Goal: Task Accomplishment & Management: Manage account settings

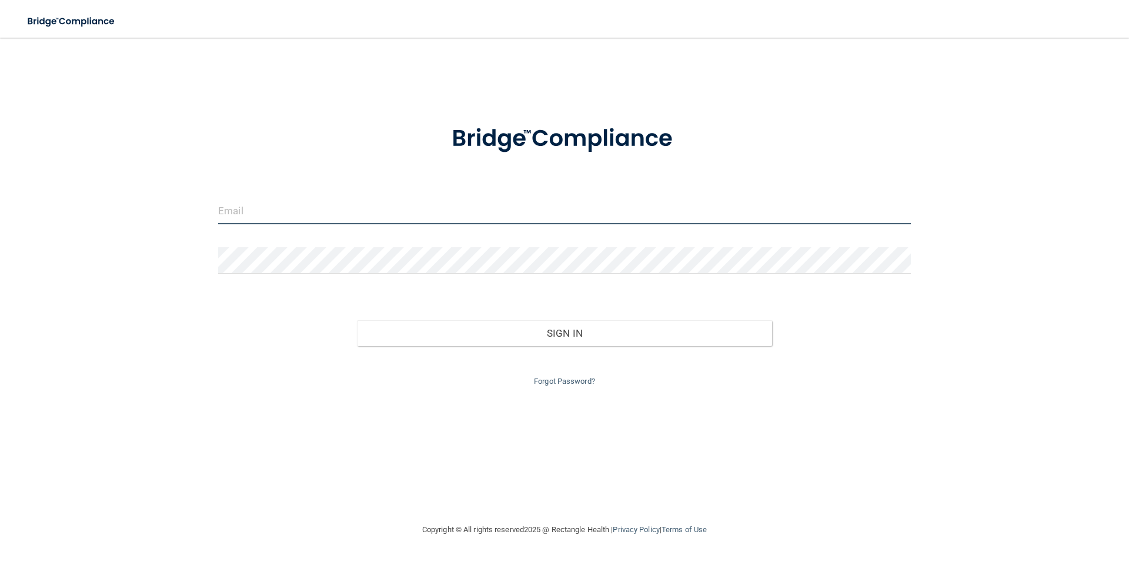
click at [292, 224] on input "email" at bounding box center [564, 211] width 693 height 26
type input "[EMAIL_ADDRESS][DOMAIN_NAME]"
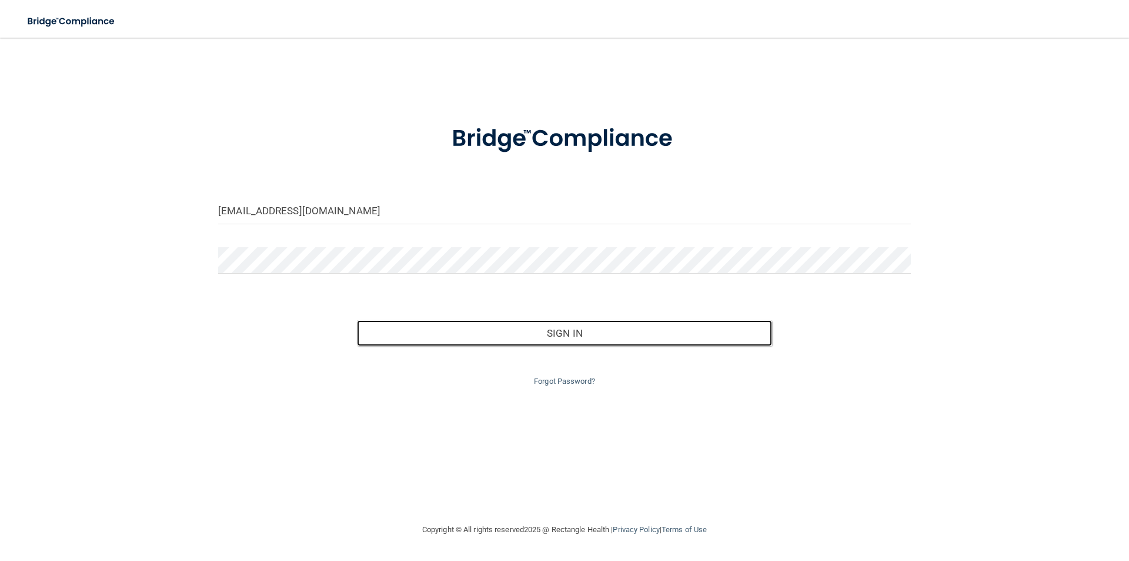
click at [357, 320] on button "Sign In" at bounding box center [565, 333] width 416 height 26
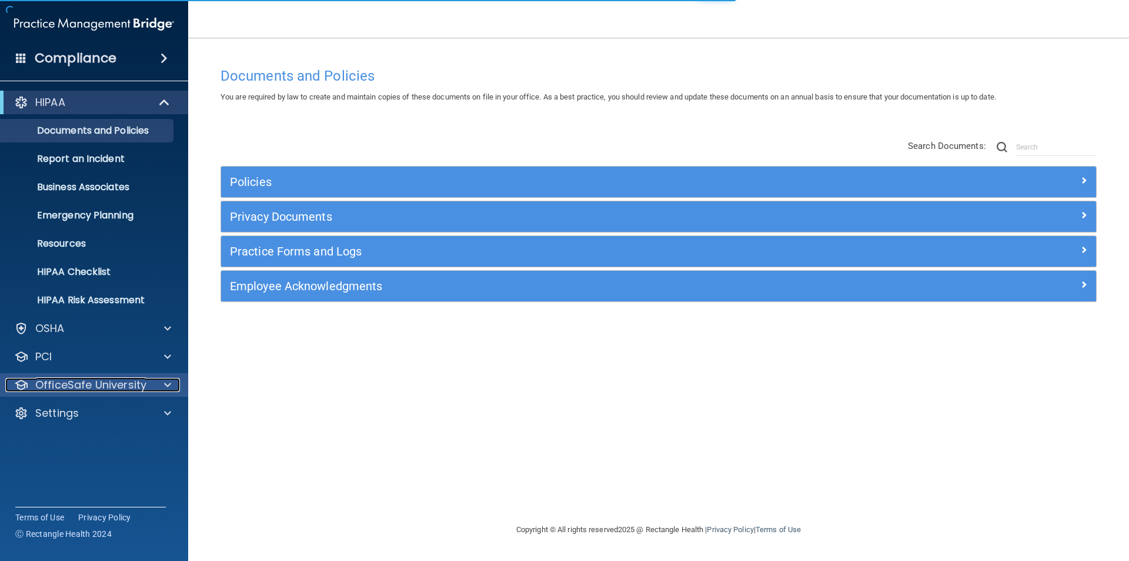
click at [166, 391] on span at bounding box center [167, 385] width 7 height 14
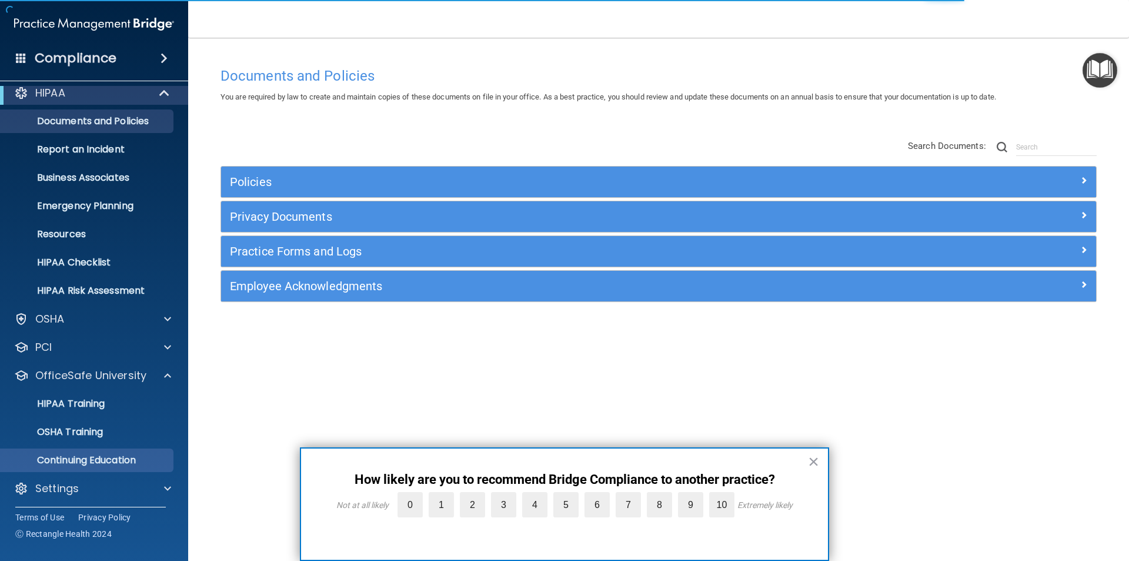
scroll to position [12, 0]
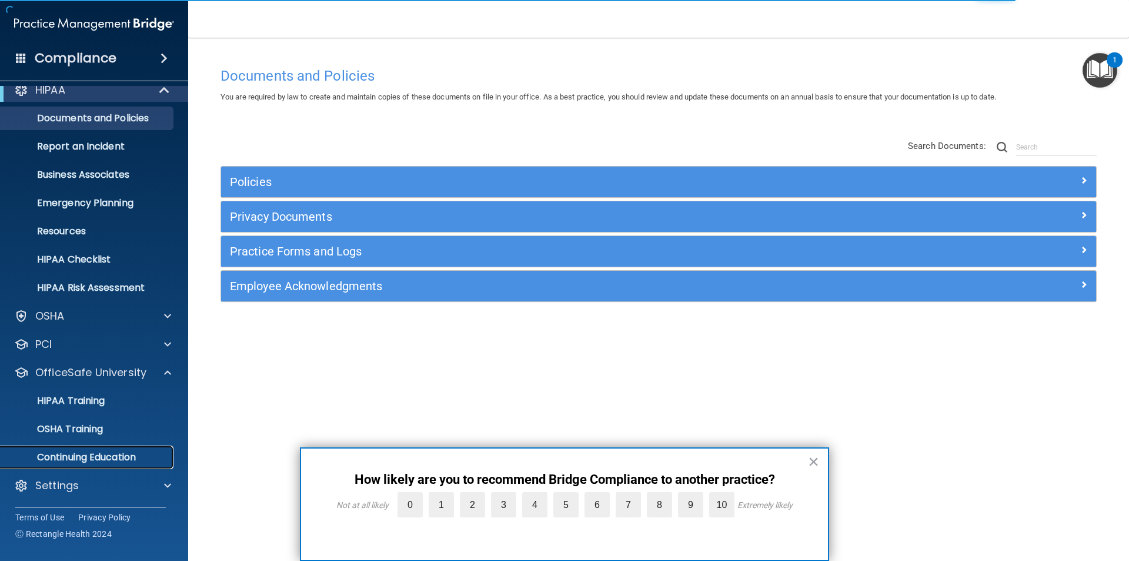
click at [111, 464] on link "Continuing Education" at bounding box center [80, 457] width 185 height 24
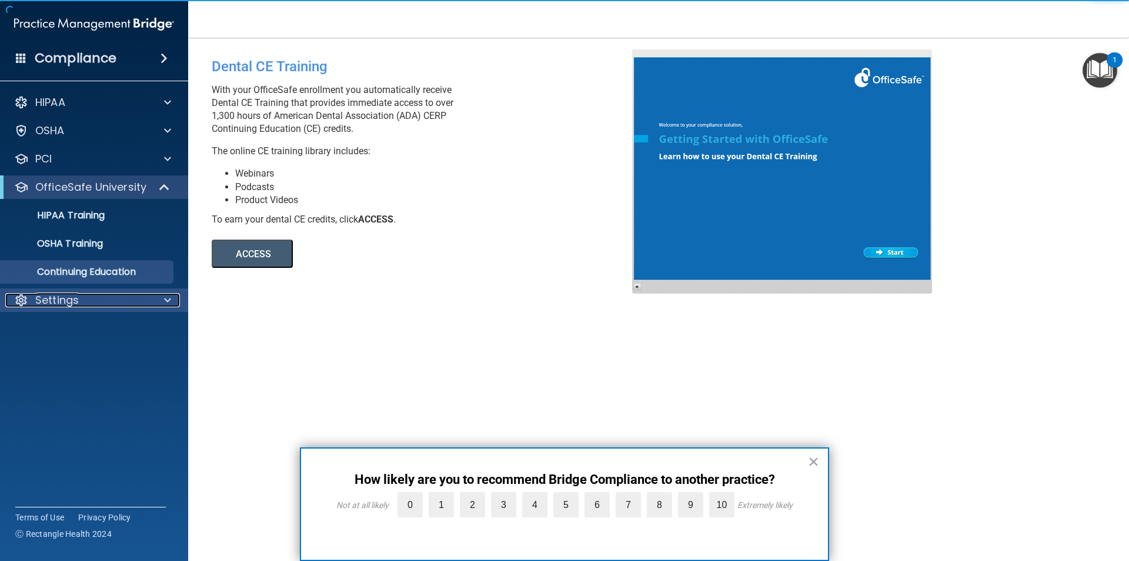
click at [81, 300] on div "Settings" at bounding box center [78, 300] width 146 height 14
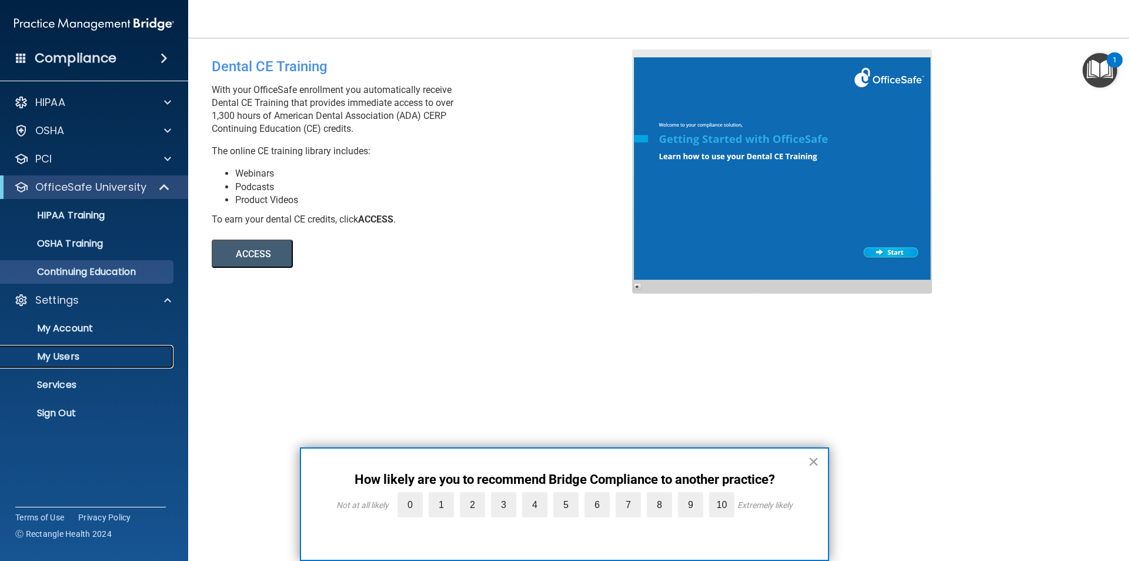
click at [68, 354] on p "My Users" at bounding box center [88, 357] width 161 height 12
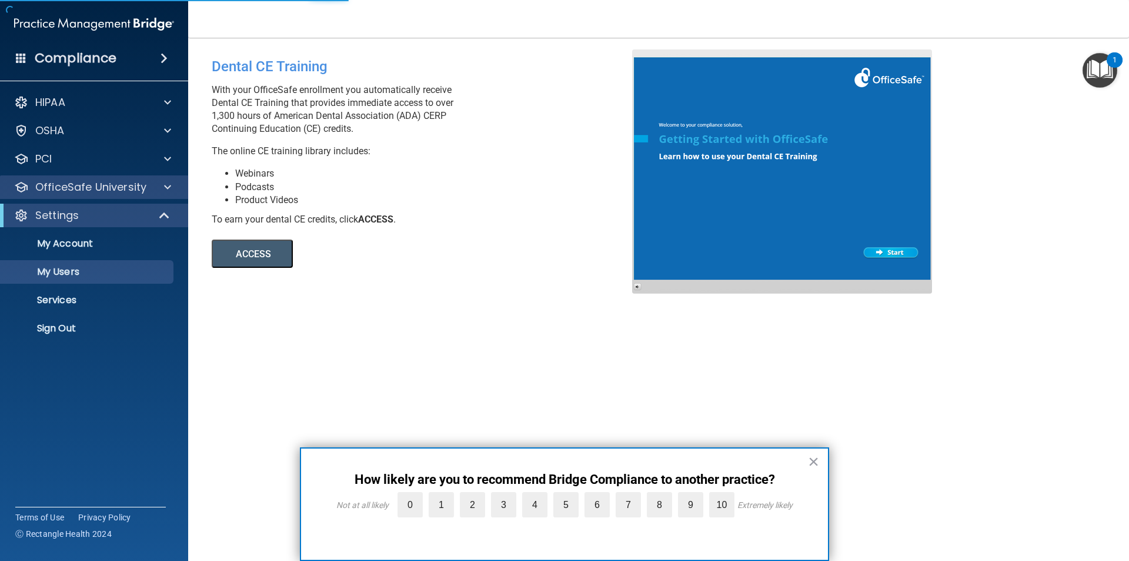
select select "20"
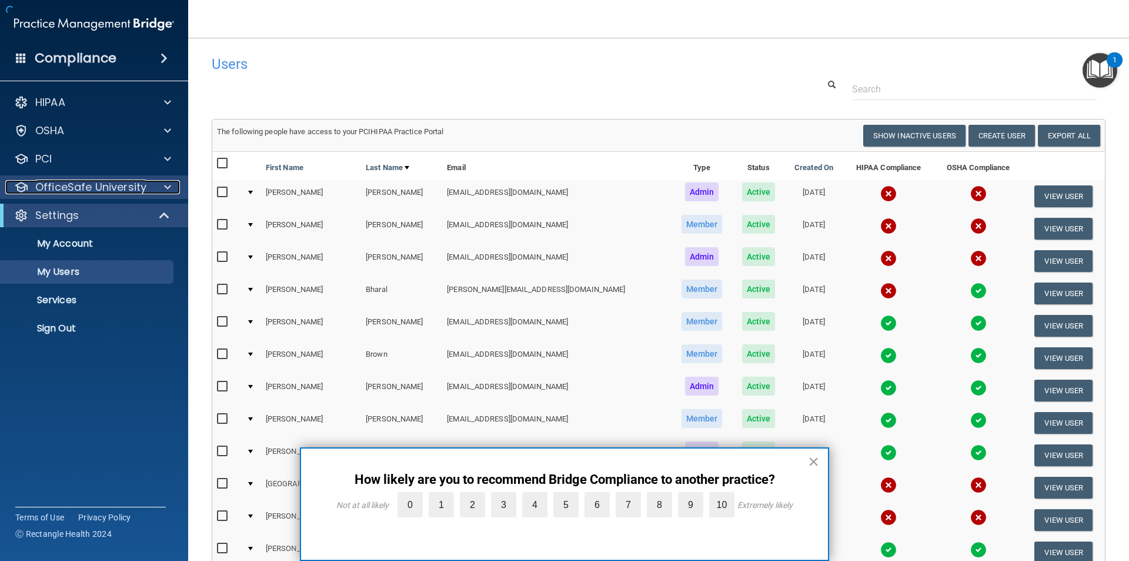
click at [151, 188] on div at bounding box center [165, 187] width 29 height 14
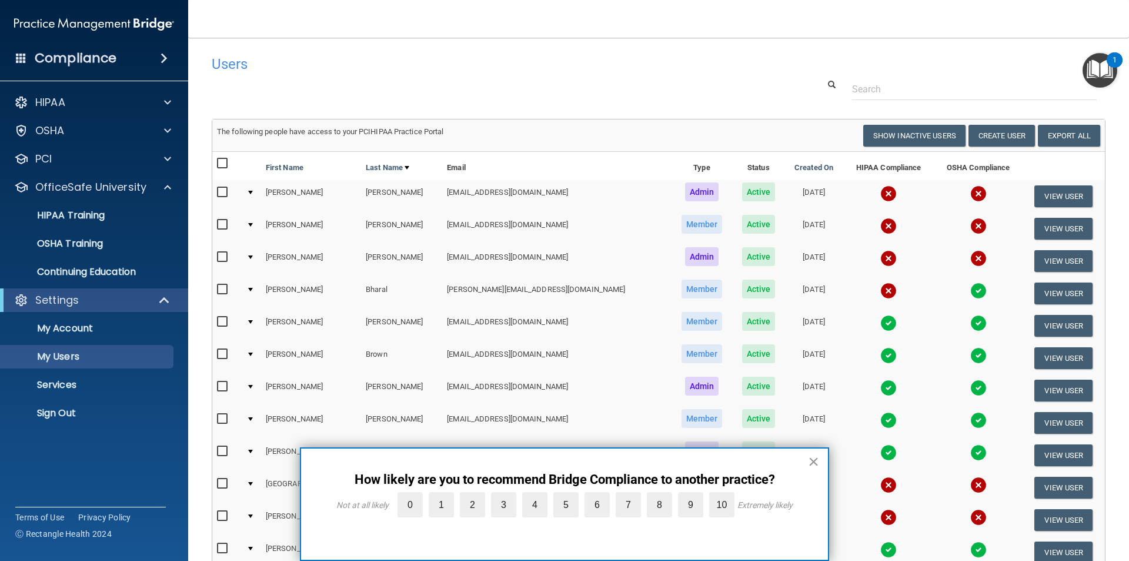
click at [812, 465] on button "×" at bounding box center [813, 461] width 11 height 19
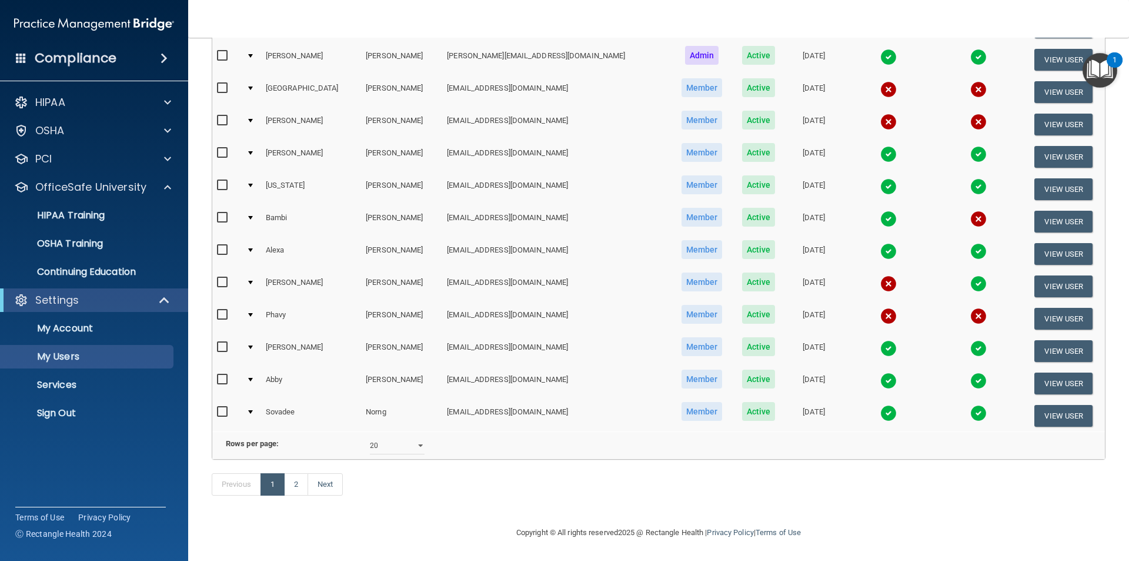
scroll to position [413, 0]
click at [298, 481] on link "2" at bounding box center [296, 484] width 24 height 22
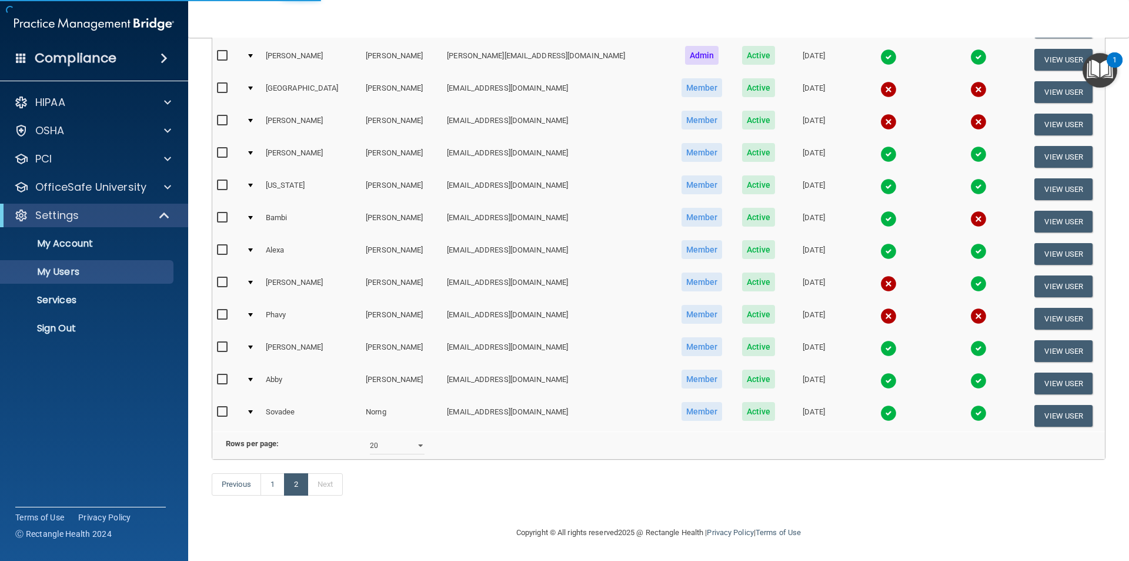
select select "20"
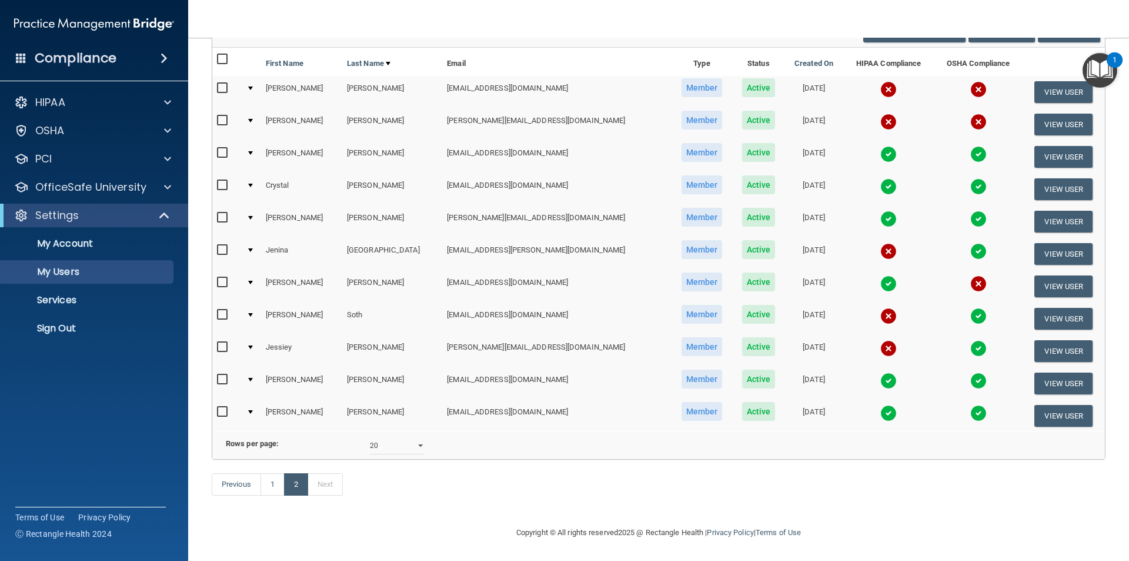
scroll to position [122, 0]
click at [271, 485] on link "1" at bounding box center [273, 484] width 24 height 22
select select "20"
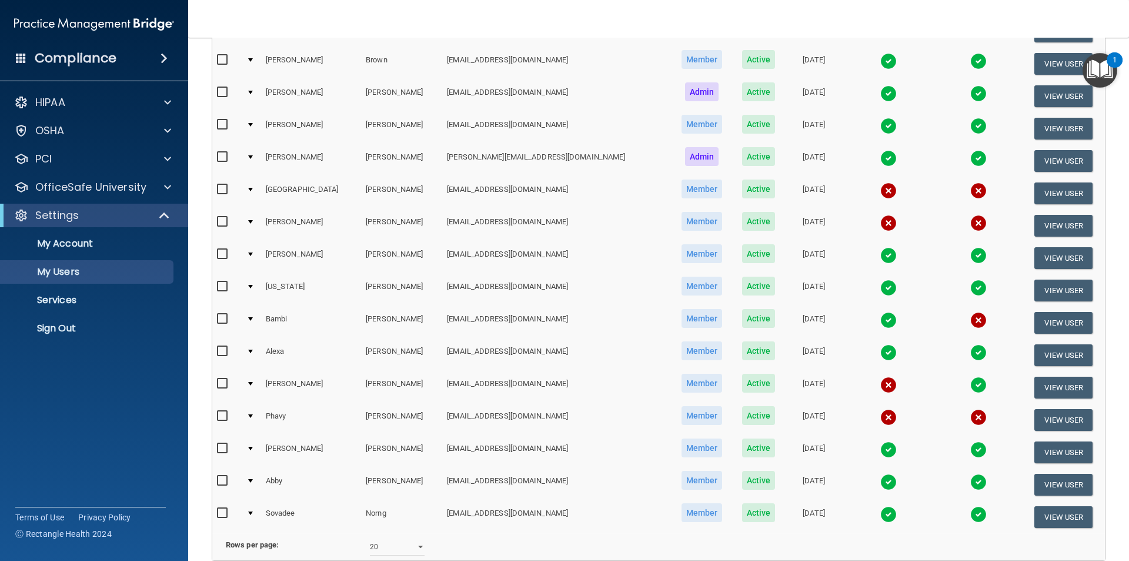
scroll to position [353, 0]
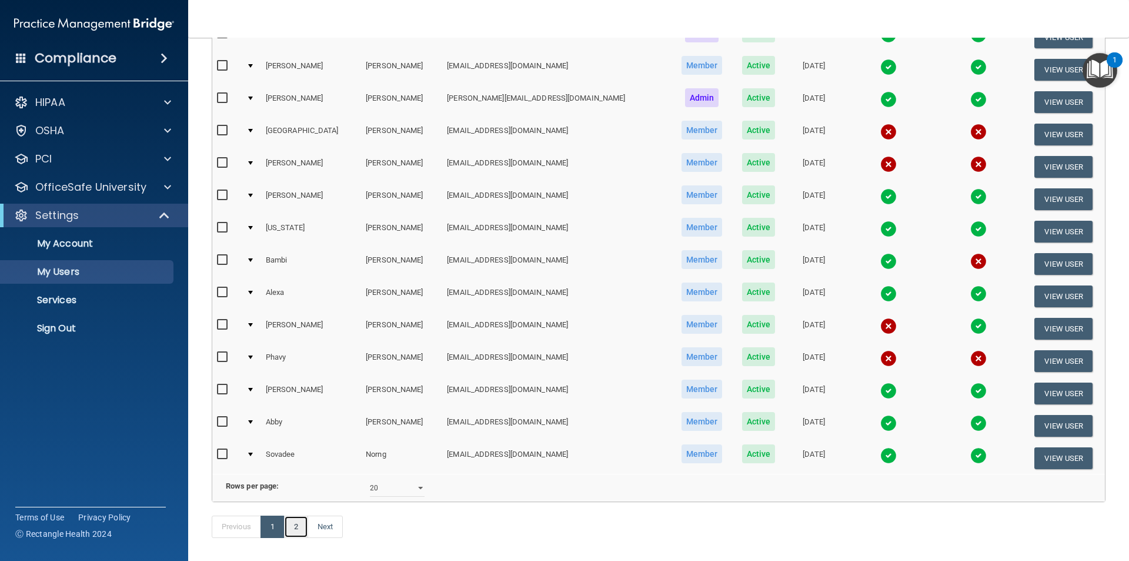
click at [294, 538] on link "2" at bounding box center [296, 526] width 24 height 22
select select "20"
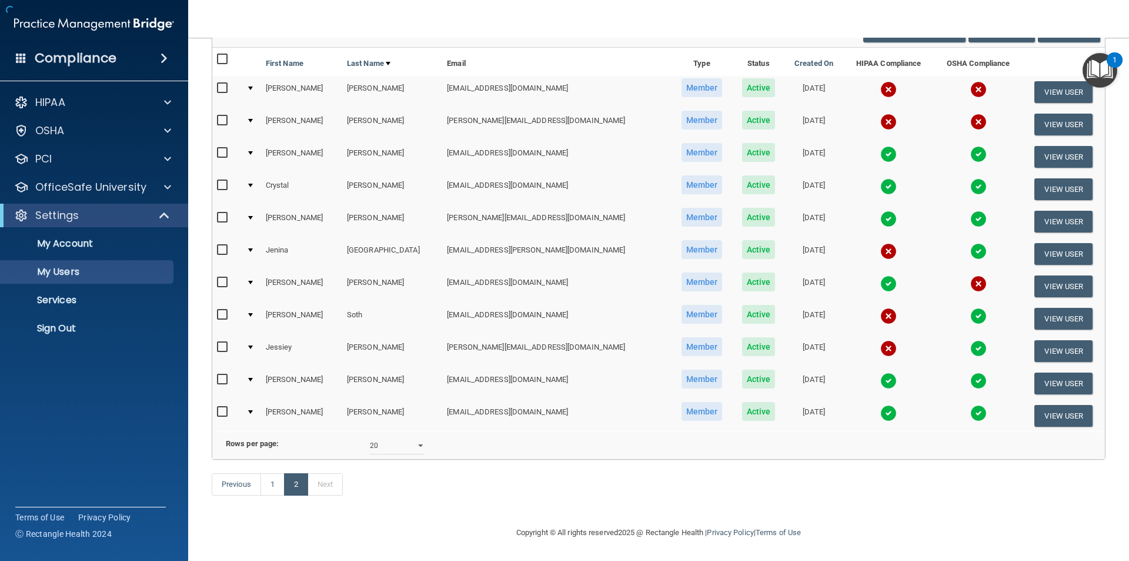
scroll to position [122, 0]
click at [224, 278] on input "checkbox" at bounding box center [224, 282] width 14 height 9
checkbox input "true"
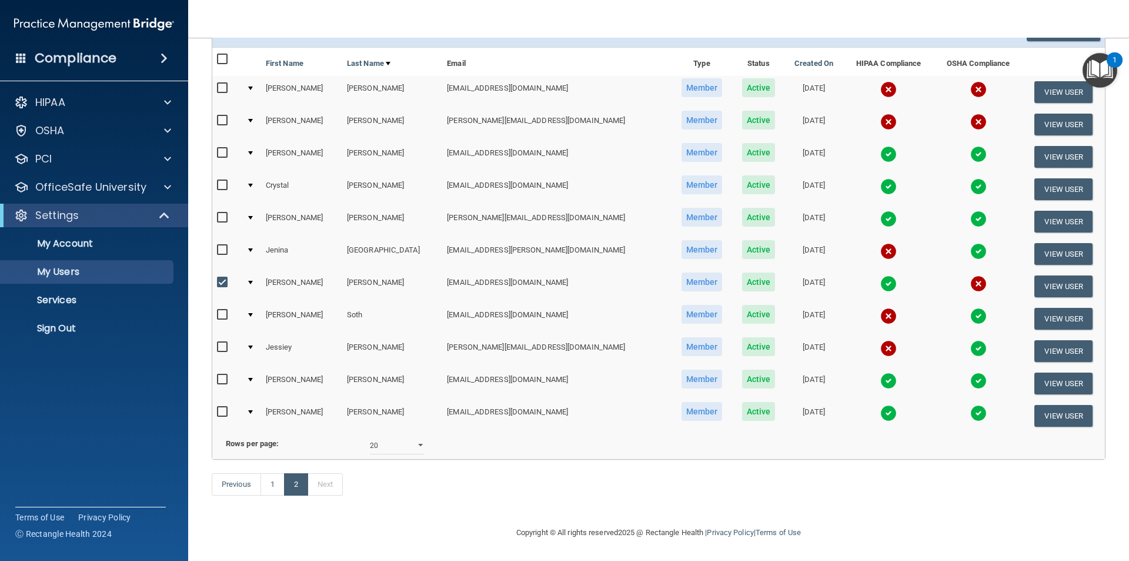
click at [252, 270] on td at bounding box center [251, 286] width 19 height 32
click at [253, 281] on div at bounding box center [250, 283] width 5 height 4
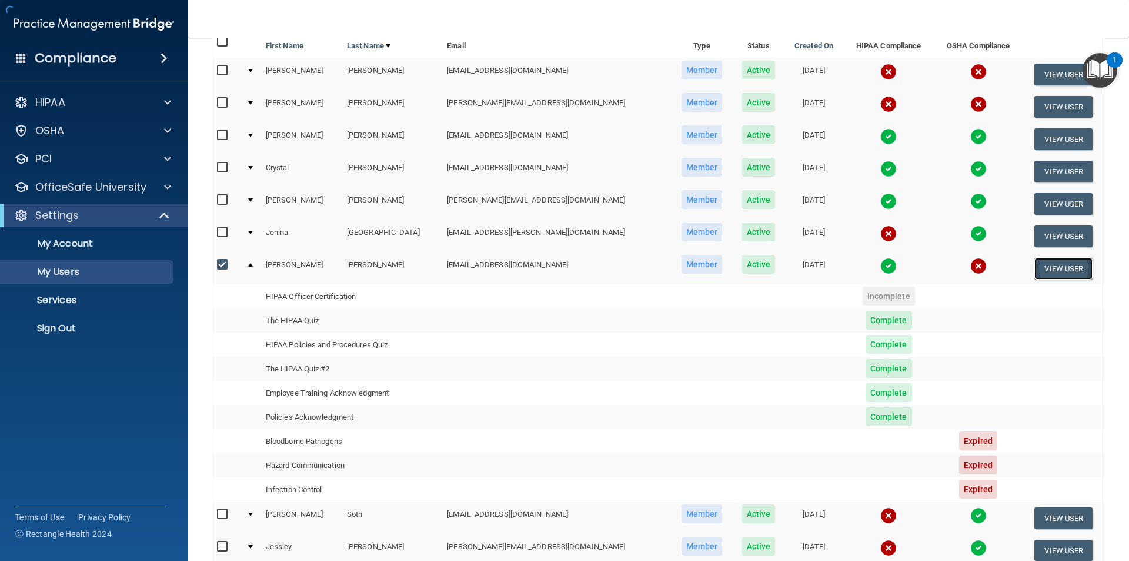
click at [1041, 268] on button "View User" at bounding box center [1064, 269] width 58 height 22
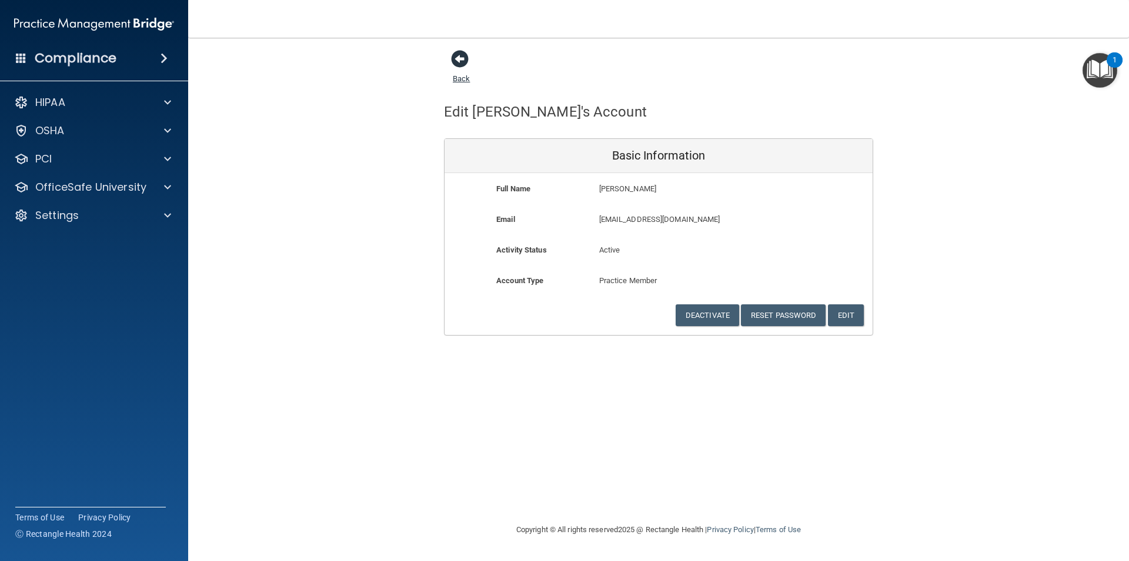
click at [459, 59] on span at bounding box center [460, 59] width 18 height 18
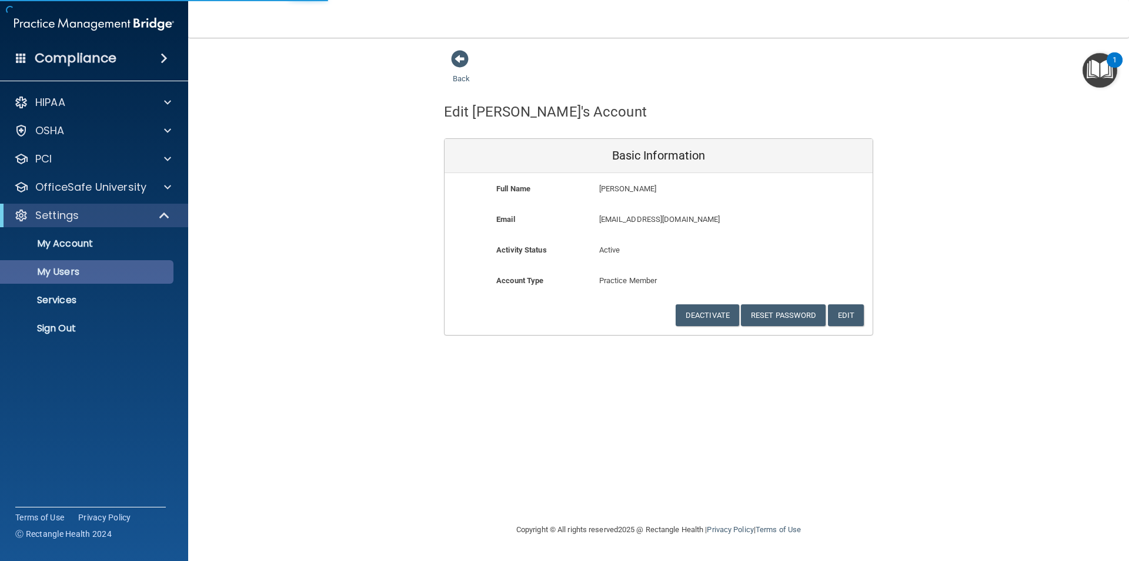
select select "20"
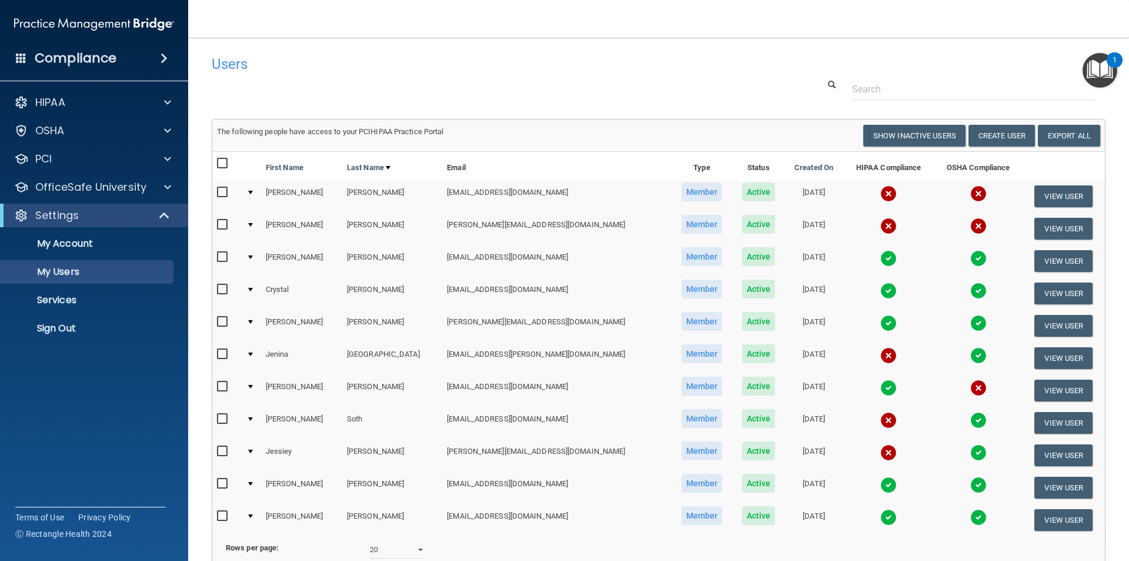
click at [881, 390] on img at bounding box center [889, 387] width 16 height 16
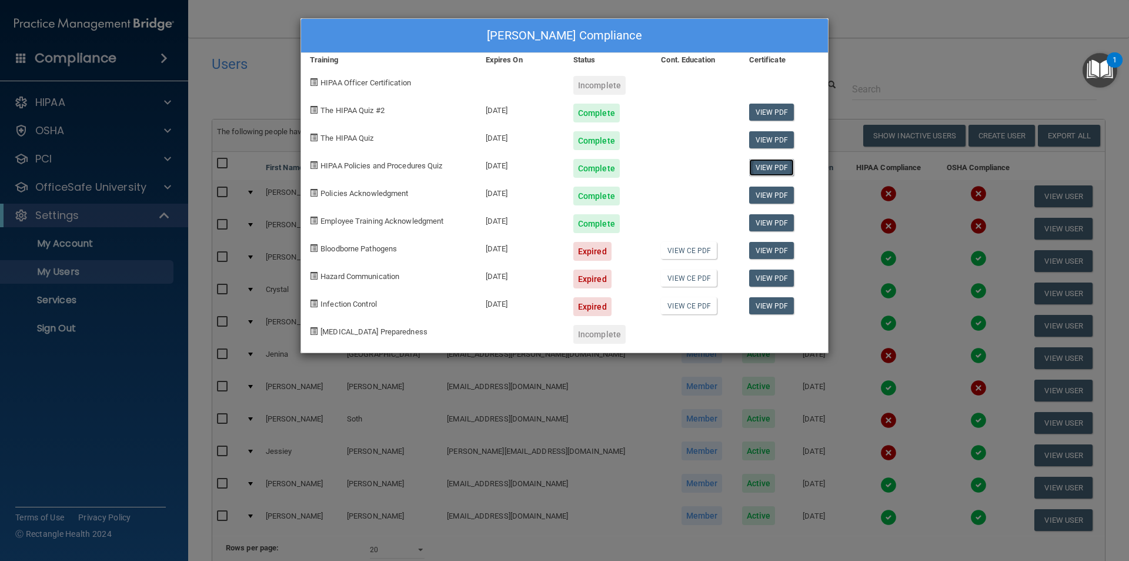
click at [765, 165] on link "View PDF" at bounding box center [771, 167] width 45 height 17
click at [774, 226] on link "View PDF" at bounding box center [771, 222] width 45 height 17
click at [874, 30] on div "[PERSON_NAME] Compliance Training Expires On Status Cont. Education Certificate…" at bounding box center [564, 280] width 1129 height 561
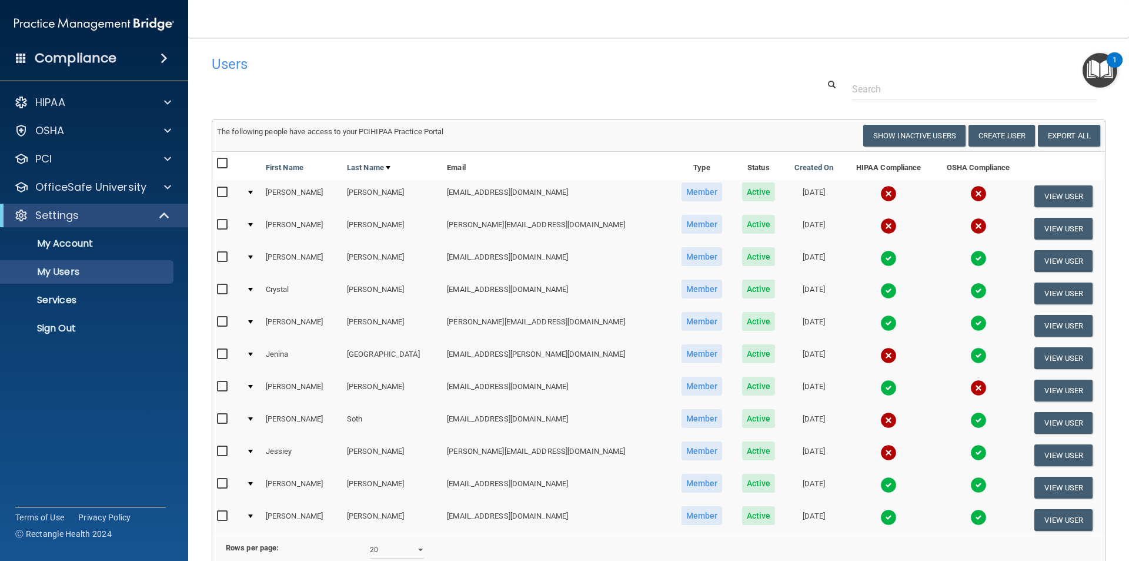
click at [971, 388] on img at bounding box center [979, 387] width 16 height 16
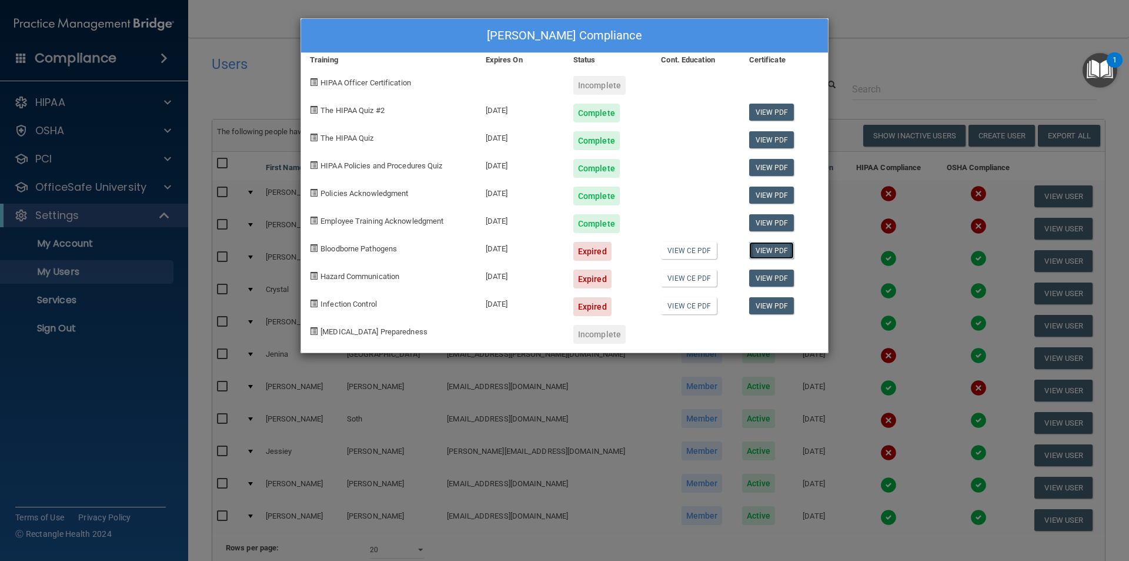
click at [781, 254] on link "View PDF" at bounding box center [771, 250] width 45 height 17
click at [880, 35] on div "[PERSON_NAME] Compliance Training Expires On Status Cont. Education Certificate…" at bounding box center [564, 280] width 1129 height 561
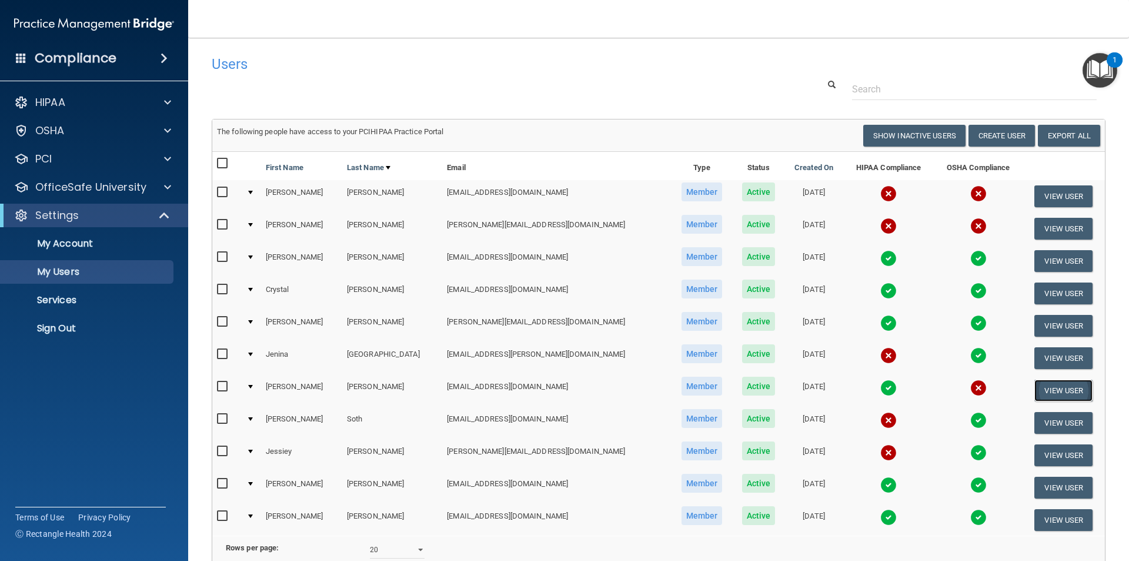
click at [1053, 396] on button "View User" at bounding box center [1064, 390] width 58 height 22
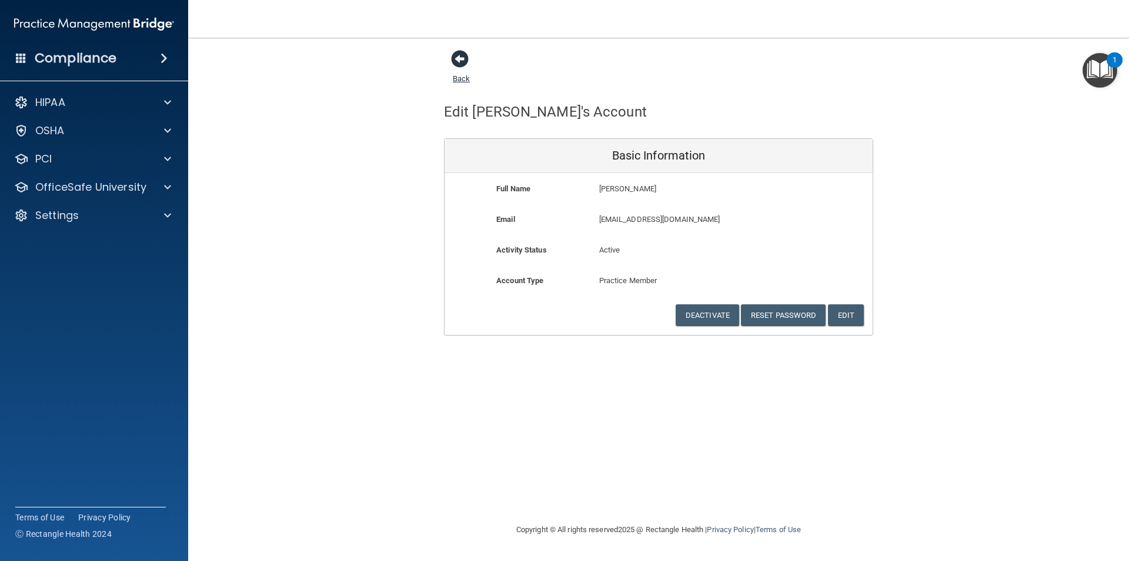
click at [456, 55] on span at bounding box center [460, 59] width 18 height 18
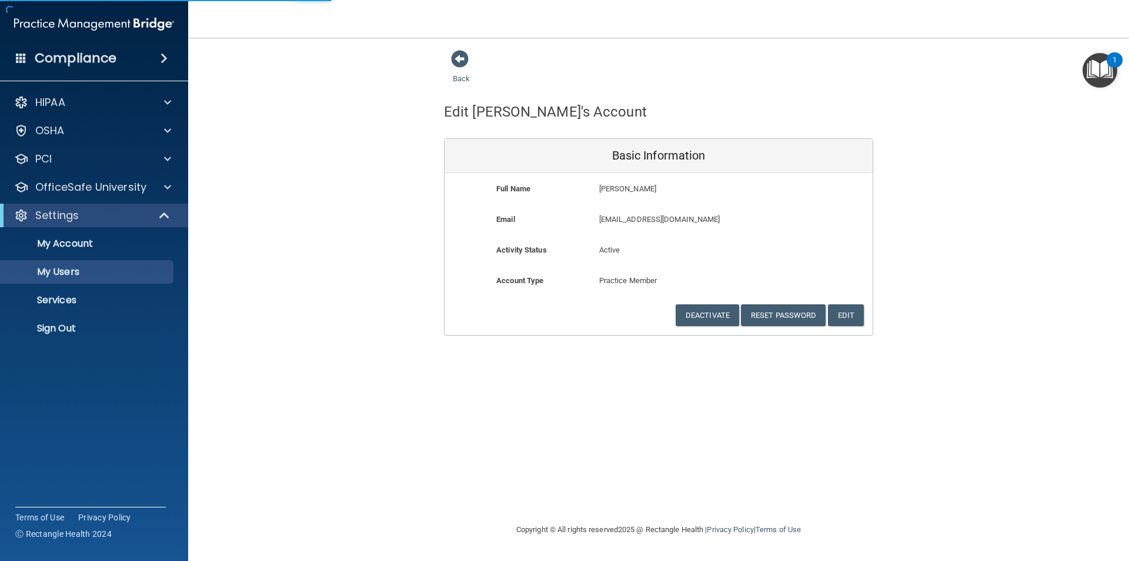
select select "20"
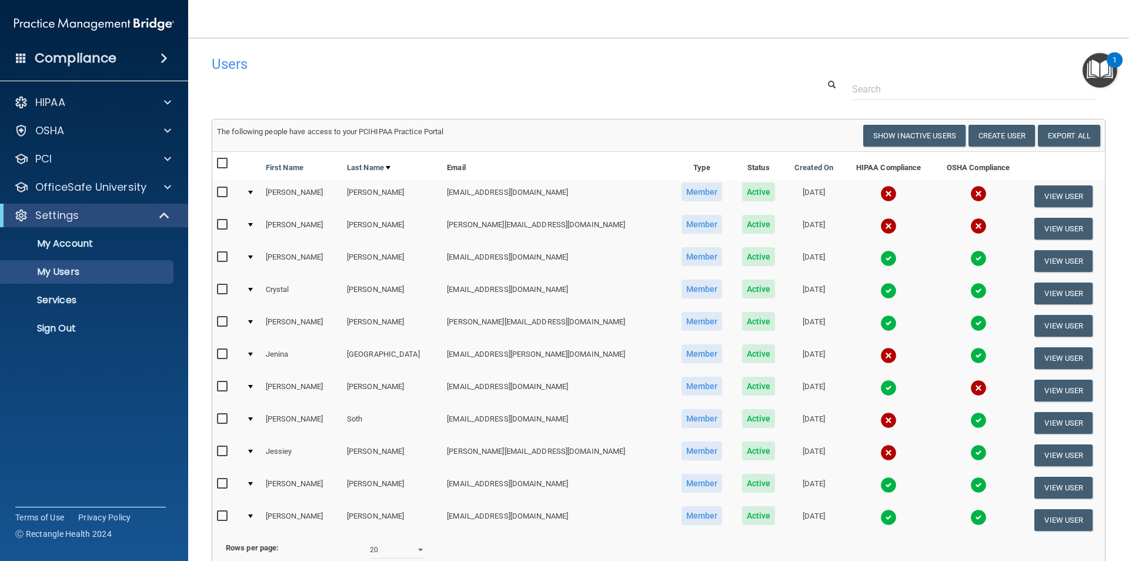
click at [222, 389] on input "checkbox" at bounding box center [224, 386] width 14 height 9
checkbox input "true"
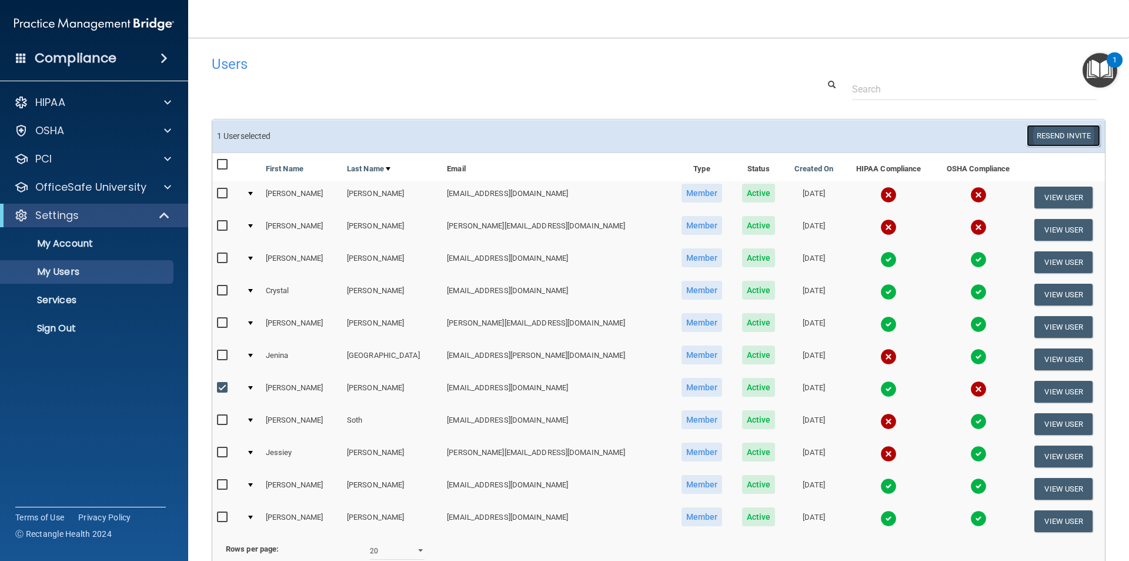
click at [1064, 140] on button "Resend Invite" at bounding box center [1064, 136] width 74 height 22
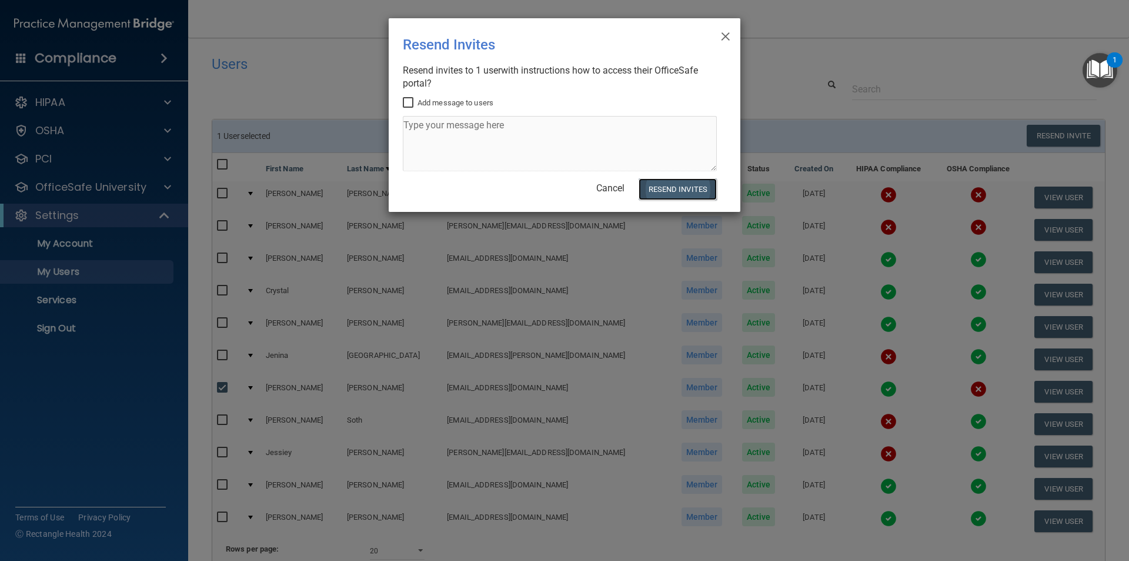
click at [684, 181] on button "Resend Invites" at bounding box center [678, 189] width 78 height 22
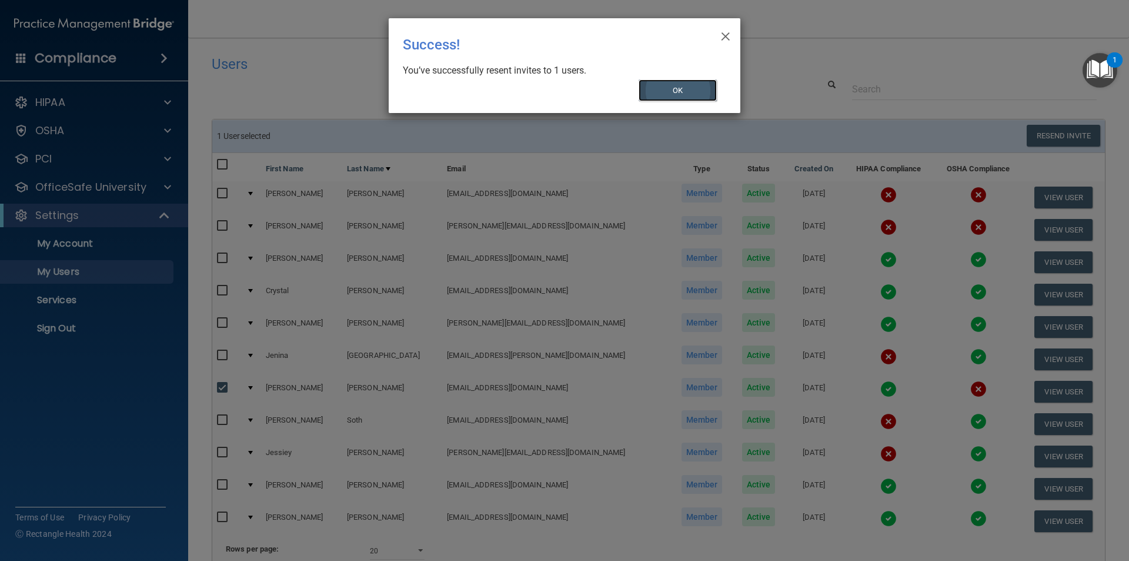
click at [692, 88] on button "OK" at bounding box center [678, 90] width 79 height 22
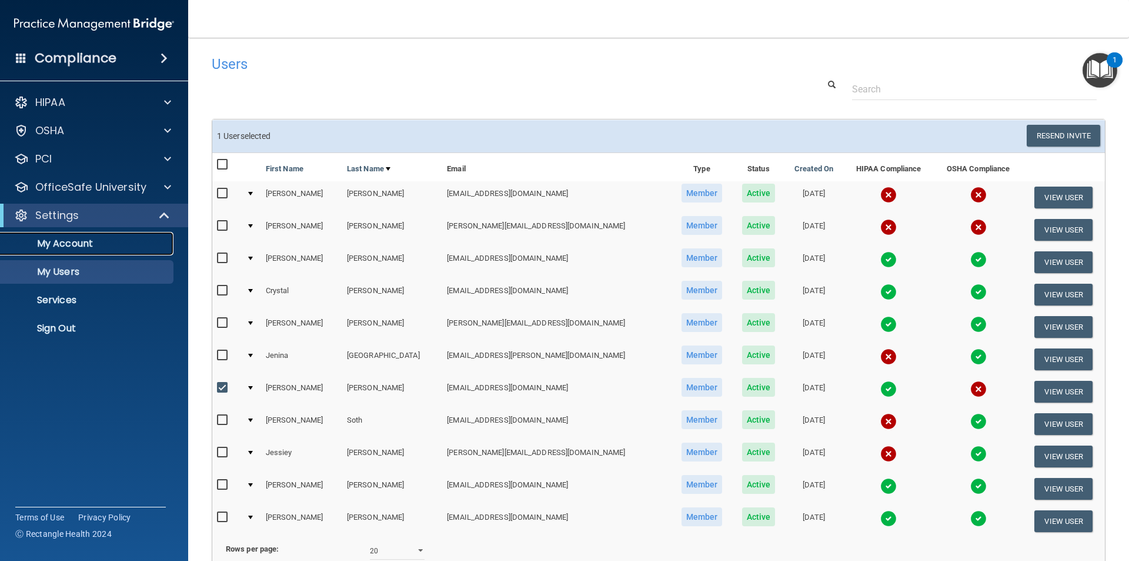
click at [75, 246] on p "My Account" at bounding box center [88, 244] width 161 height 12
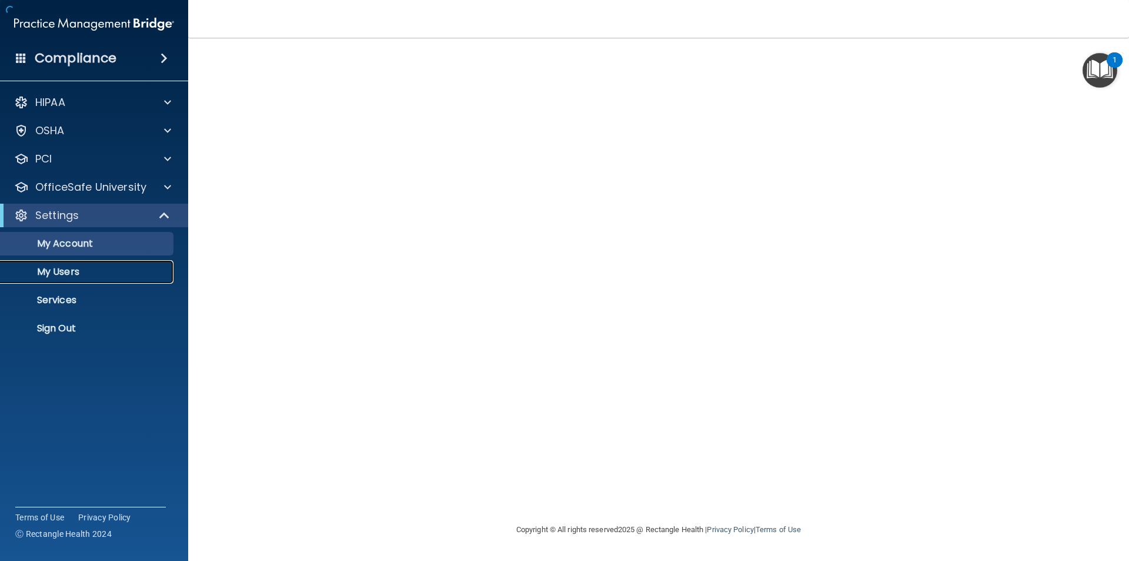
click at [71, 264] on link "My Users" at bounding box center [80, 272] width 185 height 24
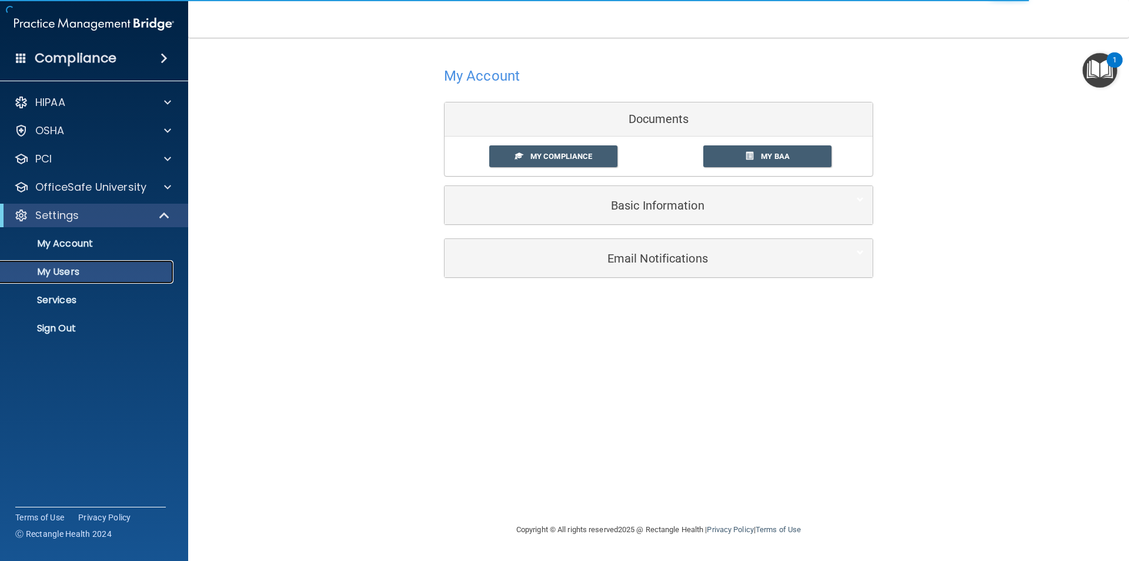
select select "20"
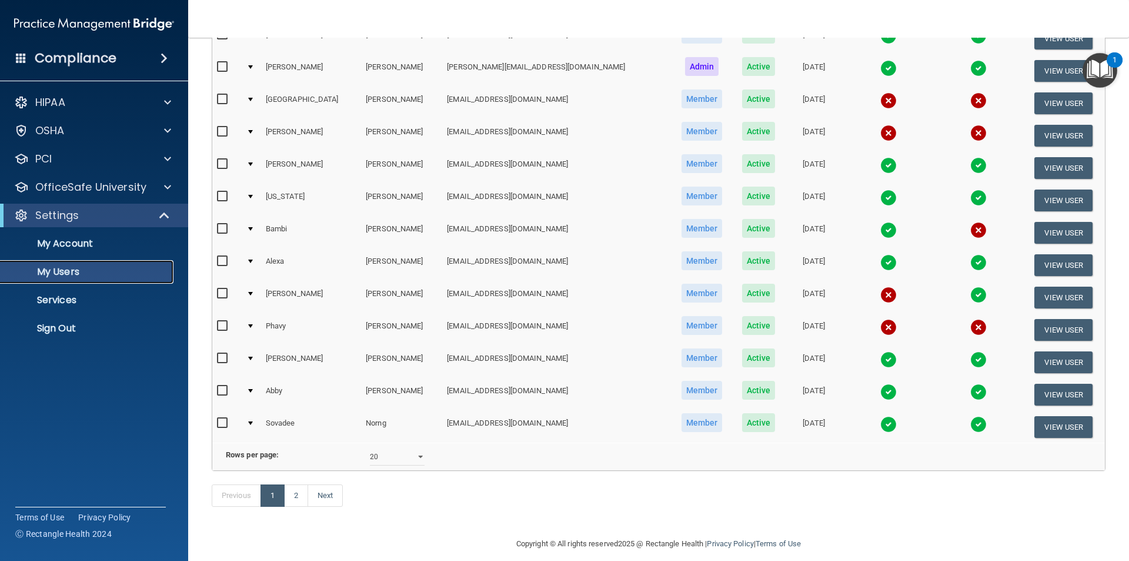
scroll to position [413, 0]
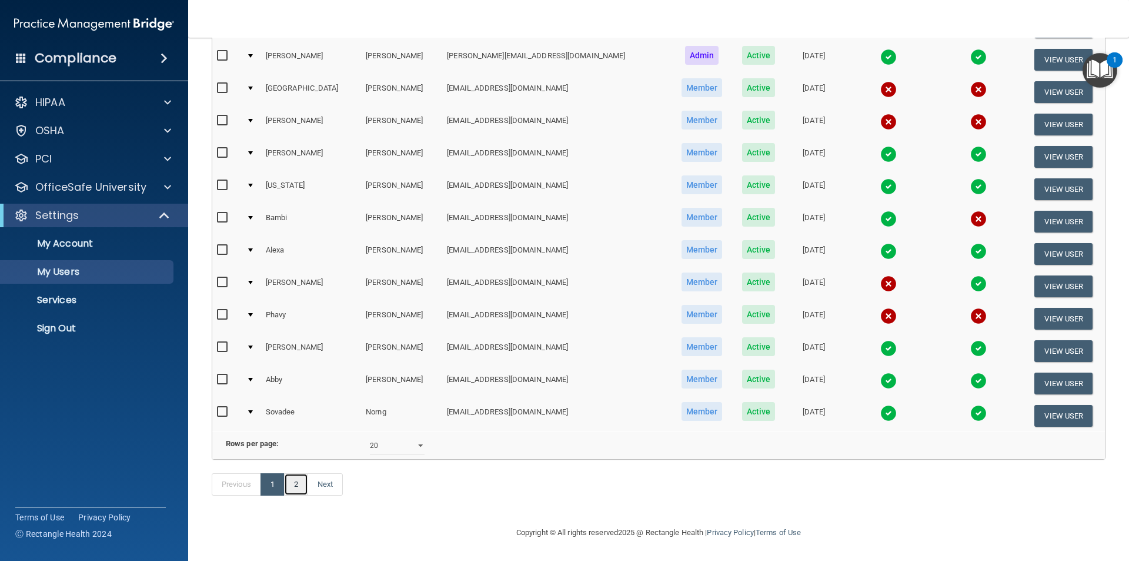
click at [298, 483] on link "2" at bounding box center [296, 484] width 24 height 22
select select "20"
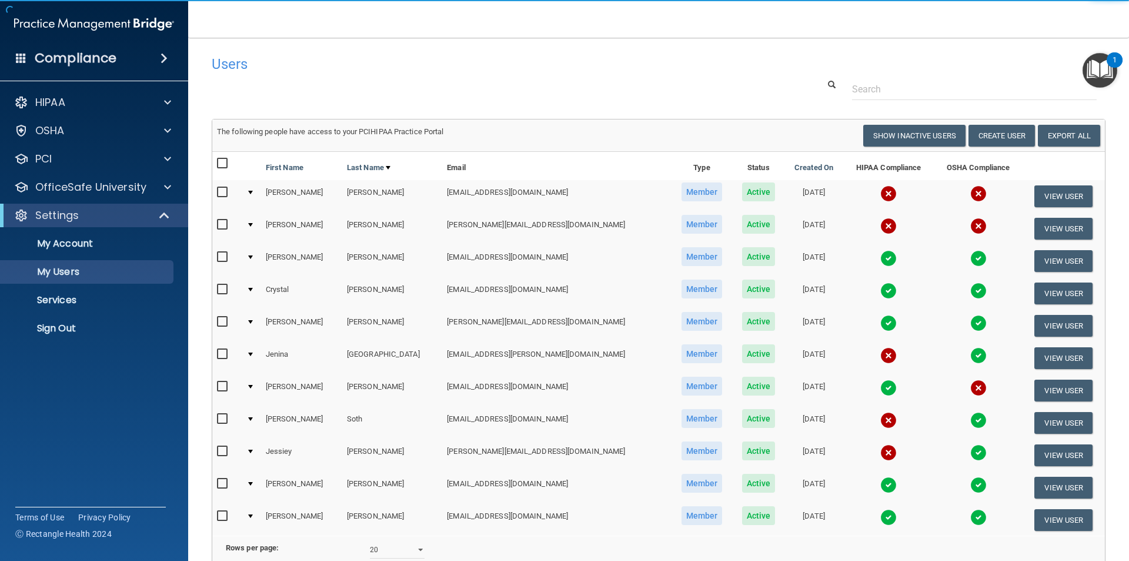
scroll to position [59, 0]
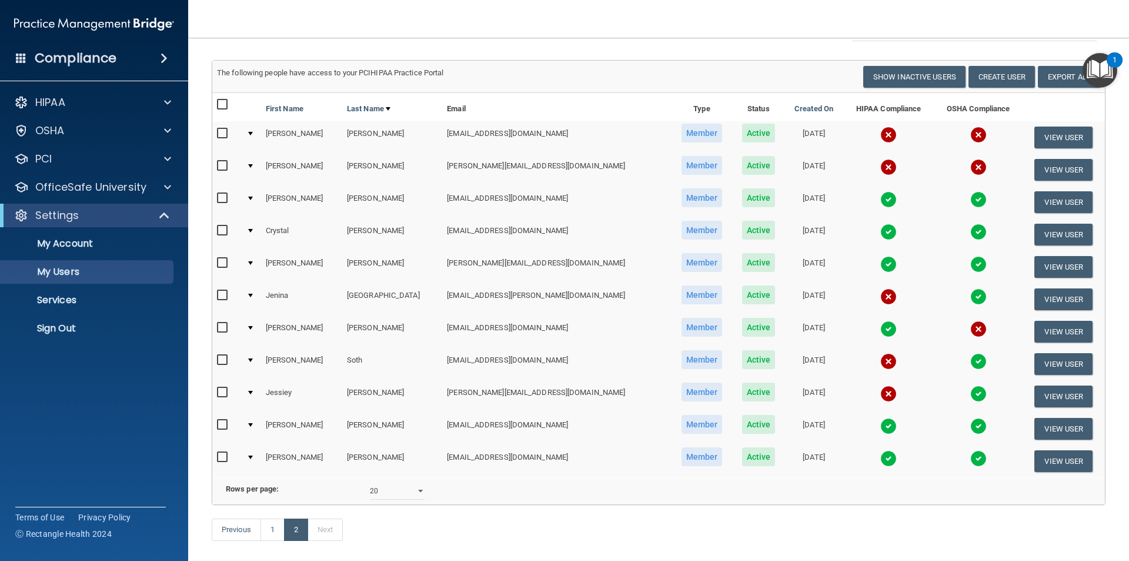
click at [682, 331] on span "Member" at bounding box center [702, 327] width 41 height 19
click at [224, 326] on input "checkbox" at bounding box center [224, 327] width 14 height 9
checkbox input "true"
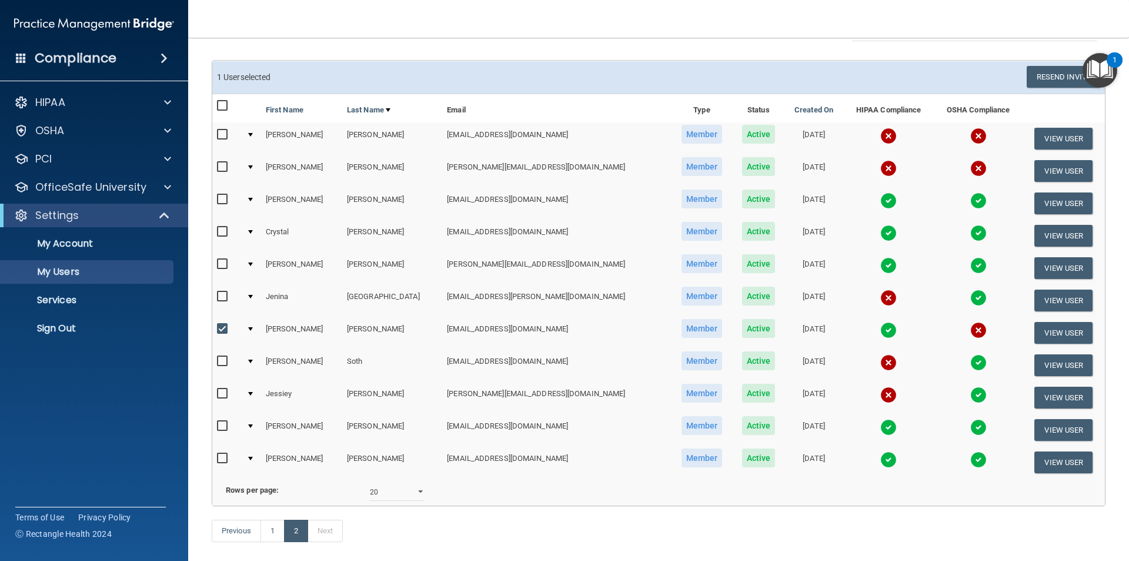
click at [291, 326] on td "[PERSON_NAME]" at bounding box center [301, 332] width 81 height 32
click at [253, 328] on div at bounding box center [250, 329] width 5 height 4
click at [1045, 334] on button "View User" at bounding box center [1064, 333] width 58 height 22
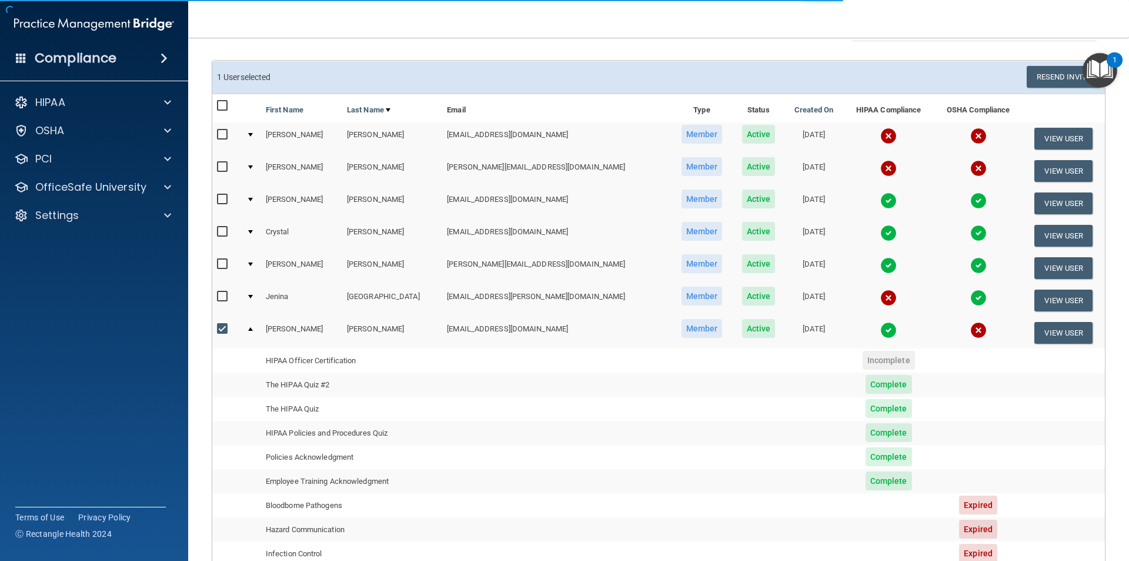
select select "practice_member"
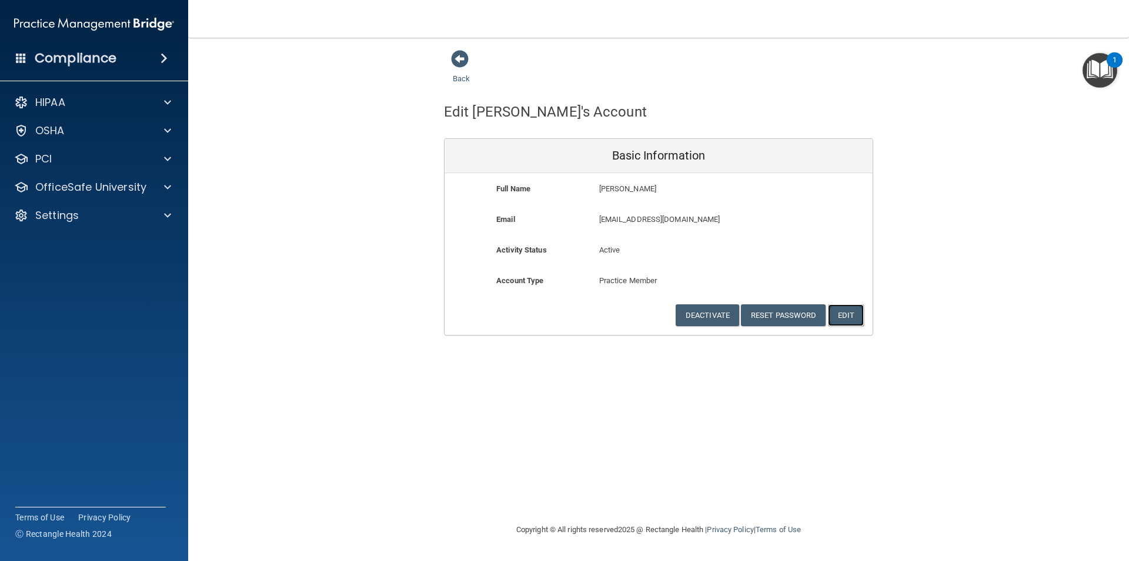
click at [855, 314] on button "Edit" at bounding box center [846, 315] width 36 height 22
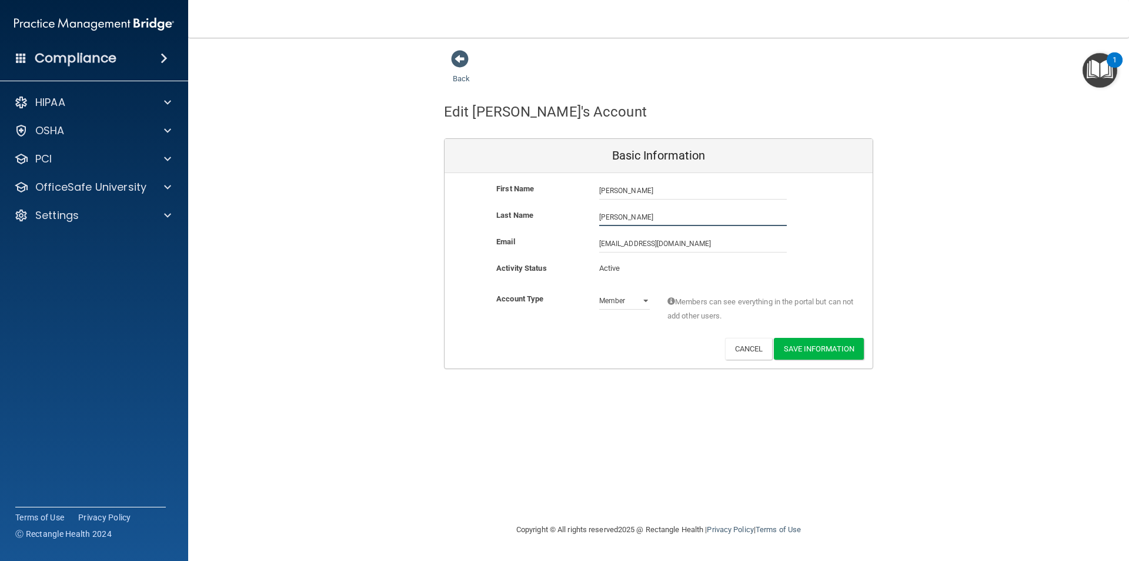
click at [628, 215] on input "[PERSON_NAME]" at bounding box center [693, 217] width 188 height 18
type input "S"
type input "[PERSON_NAME]"
click at [821, 345] on button "Save Information" at bounding box center [819, 349] width 90 height 22
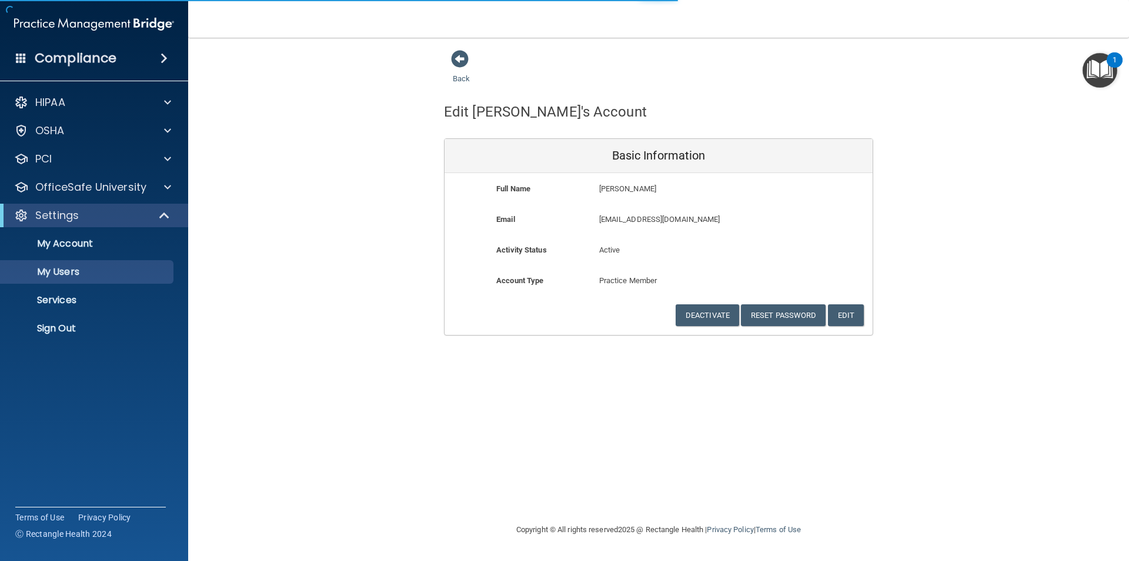
select select "20"
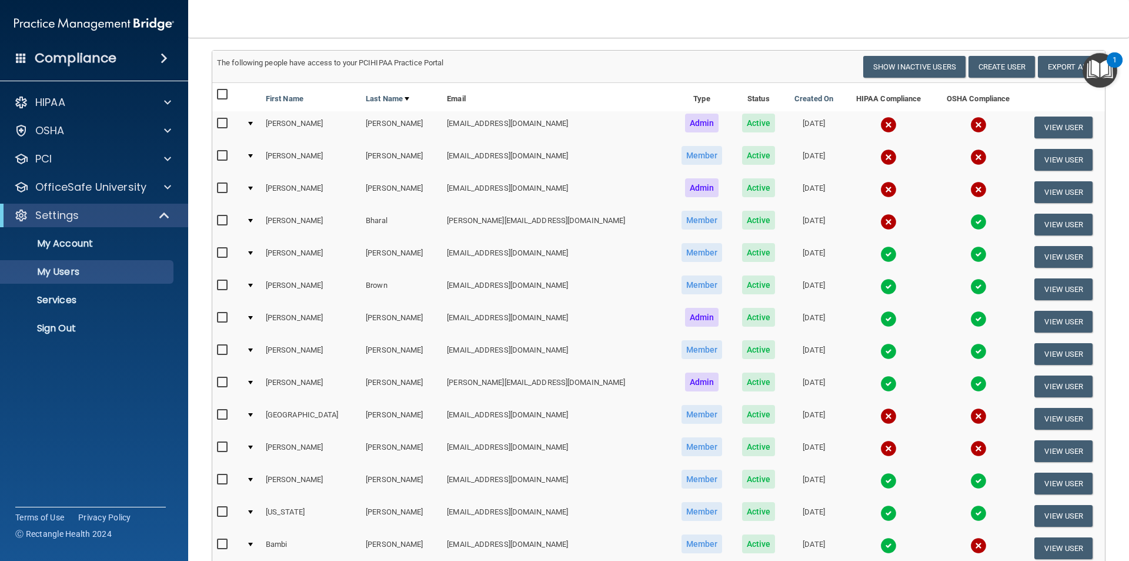
scroll to position [105, 0]
